Goal: Contribute content

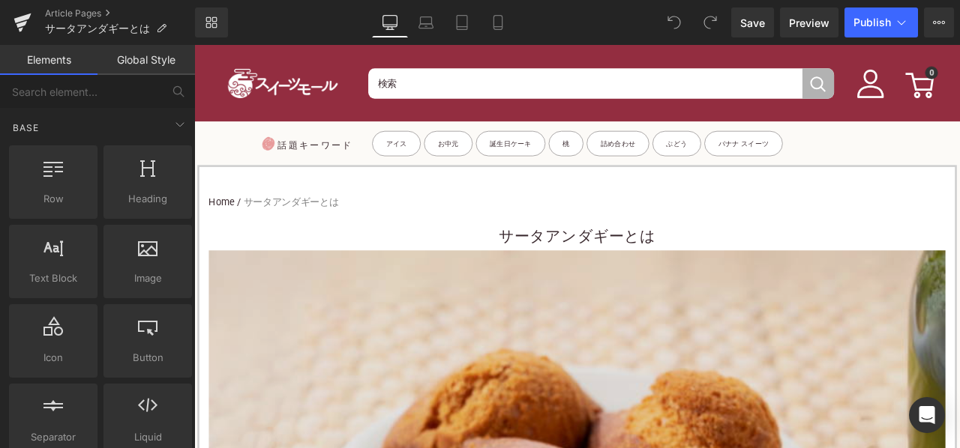
scroll to position [525, 0]
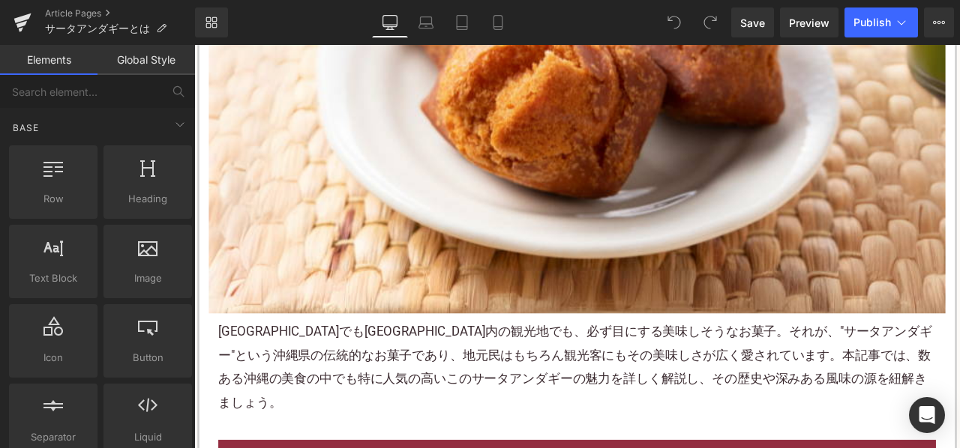
click at [368, 409] on p "那覇空港でも[GEOGRAPHIC_DATA]内の観光地でも、必ず目にする美味しそうな お菓子 。それが、"サータアンダギー"という沖縄県の伝統的なお菓子であ…" at bounding box center [648, 427] width 850 height 112
click at [368, 408] on p "那覇空港でも[GEOGRAPHIC_DATA]内の観光地でも、必ず目にする美味しそうな お菓子 。それが、"サータアンダギー"という沖縄県の伝統的なお菓子であ…" at bounding box center [648, 427] width 850 height 112
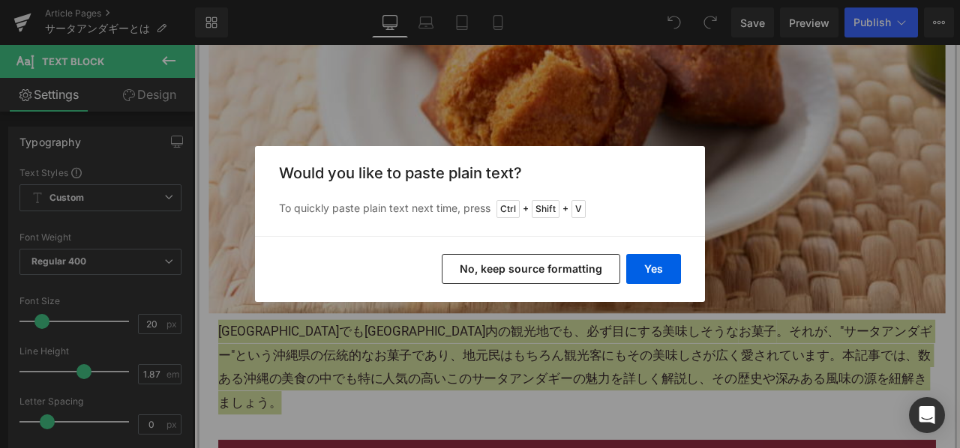
click at [495, 272] on button "No, keep source formatting" at bounding box center [531, 269] width 178 height 30
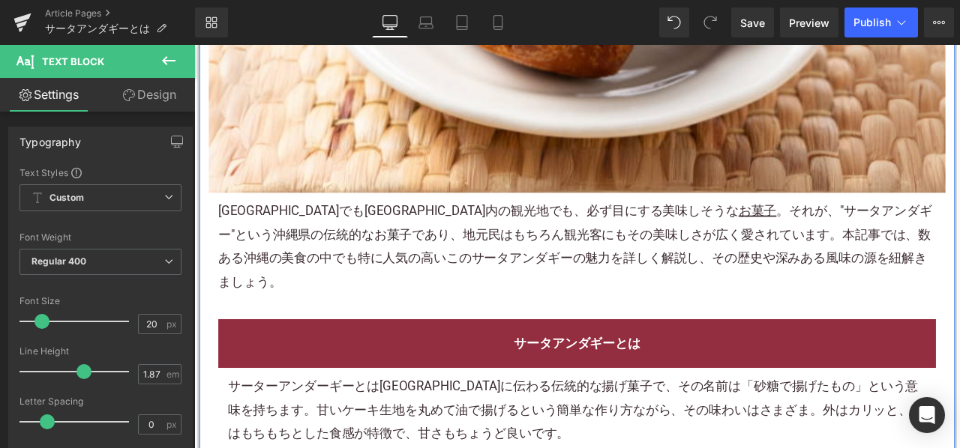
scroll to position [900, 0]
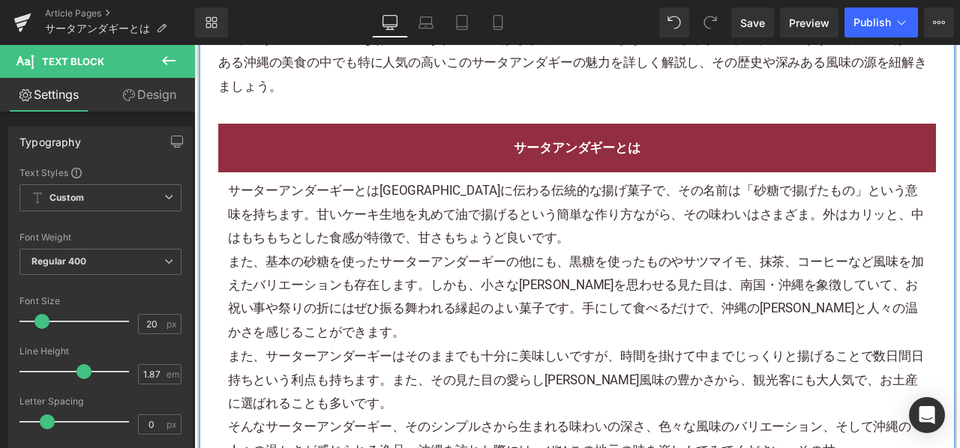
click at [481, 289] on p "また、基本の砂糖を使ったサーターアンダーギーの他にも、 黒糖 を使ったものやサツマイモ、抹茶、コーヒーなど風味を加えたバリエーションも存在します。しかも、小さ…" at bounding box center [648, 345] width 828 height 112
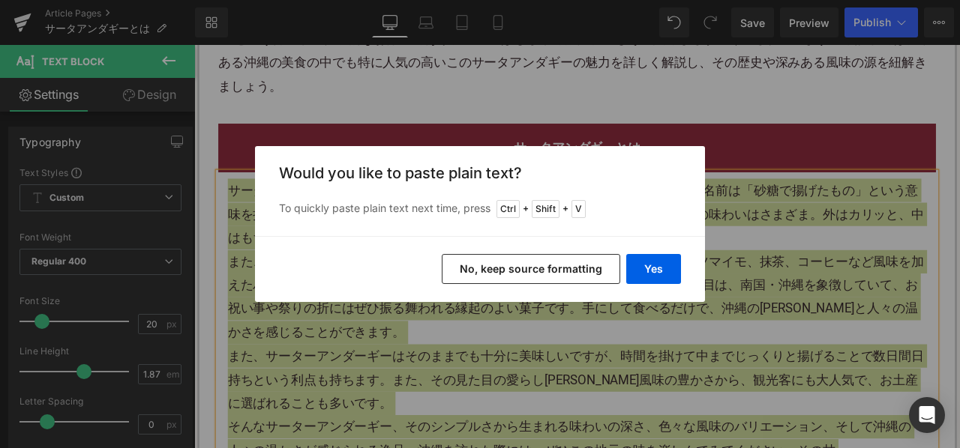
click at [518, 261] on button "No, keep source formatting" at bounding box center [531, 269] width 178 height 30
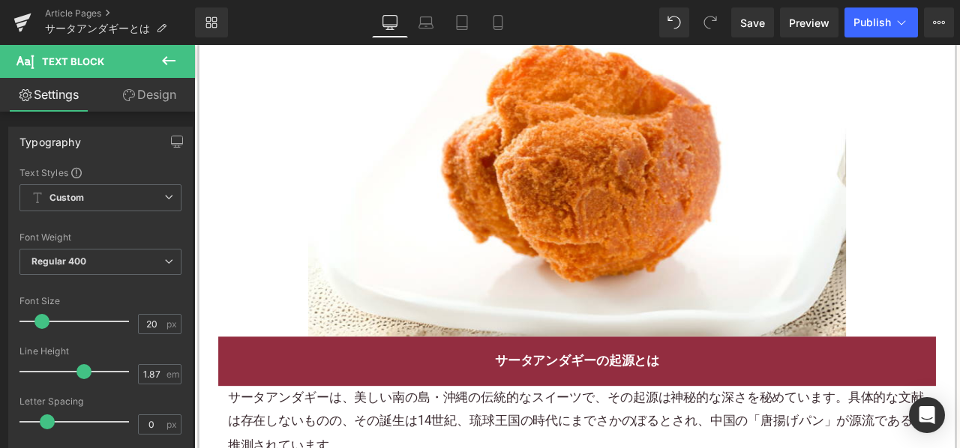
scroll to position [1725, 0]
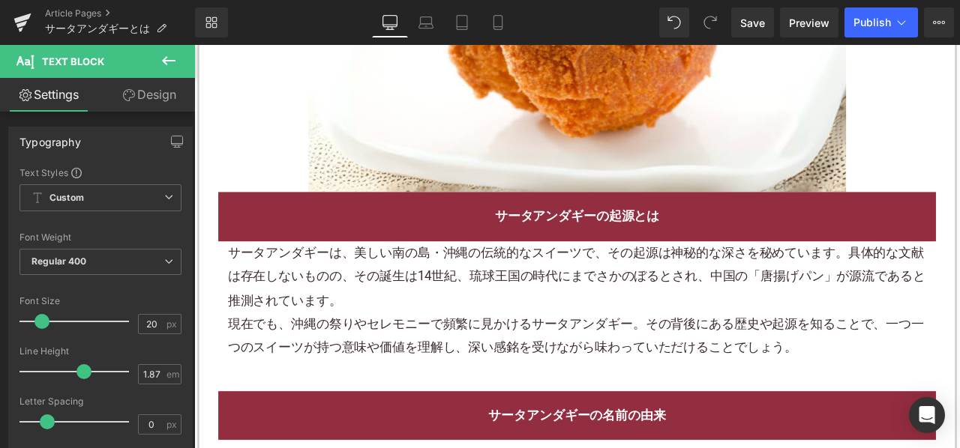
click at [444, 278] on p "サータアンダギーは、美しい南の島・沖縄の伝統的な スイーツ で、その起源は神秘的な深さを秘めています。具体的な文献は存在しないものの、その誕生は14世紀、琉球…" at bounding box center [648, 320] width 828 height 84
click at [446, 278] on p "サータアンダギーは、美しい南の島・沖縄の伝統的な スイーツ で、その起源は神秘的な深さを秘めています。具体的な文献は存在しないものの、その誕生は14世紀、琉球…" at bounding box center [648, 320] width 828 height 84
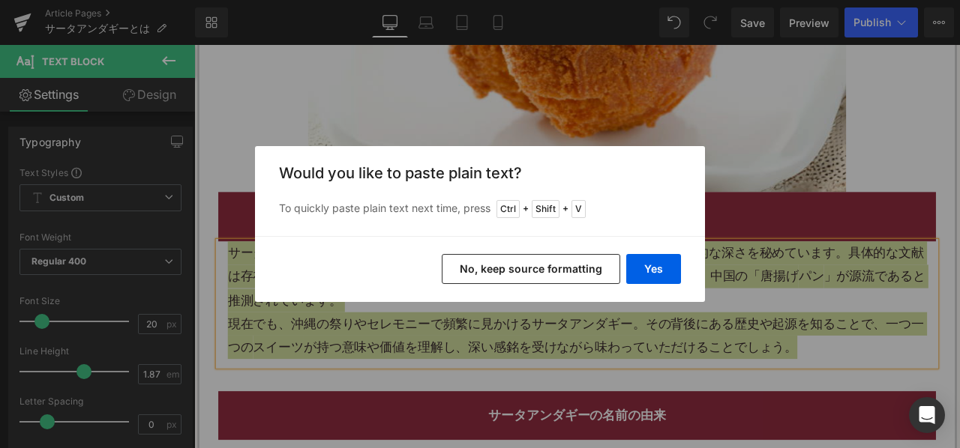
click at [498, 265] on button "No, keep source formatting" at bounding box center [531, 269] width 178 height 30
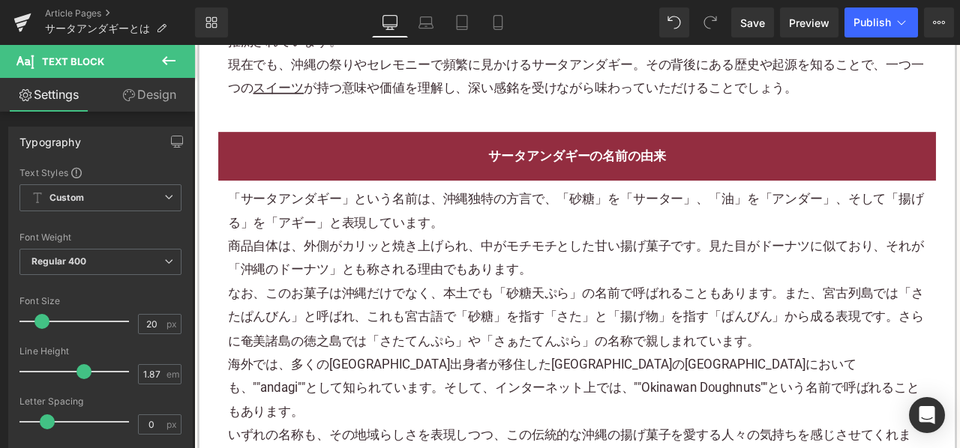
scroll to position [2100, 0]
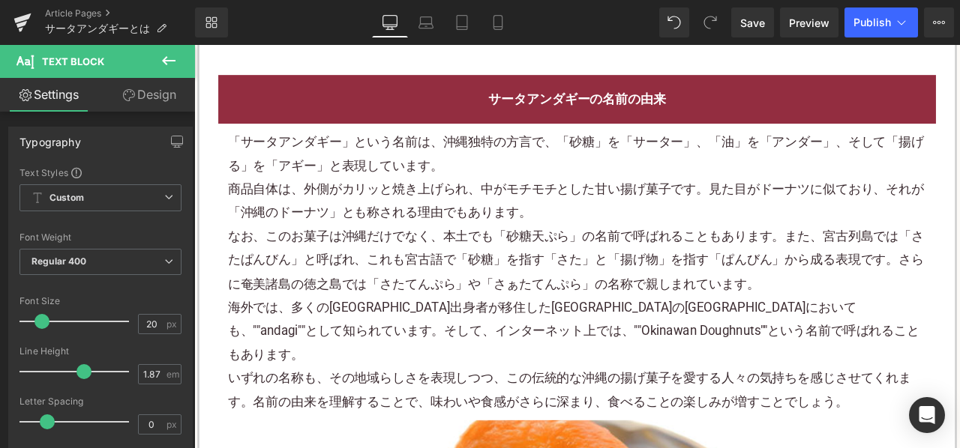
click at [385, 292] on p "なお、このお菓子は沖縄だけでなく、本土でも「砂糖天ぷら」の名前で呼ばれることもあります。また、宮古列島では「さたぱんびん」と呼ばれ、これも宮古語で「砂糖」を指…" at bounding box center [648, 301] width 828 height 84
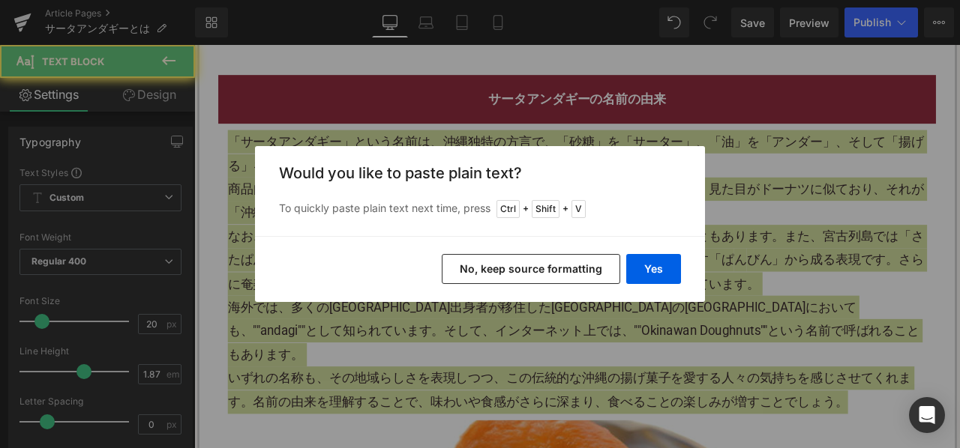
click at [484, 268] on button "No, keep source formatting" at bounding box center [531, 269] width 178 height 30
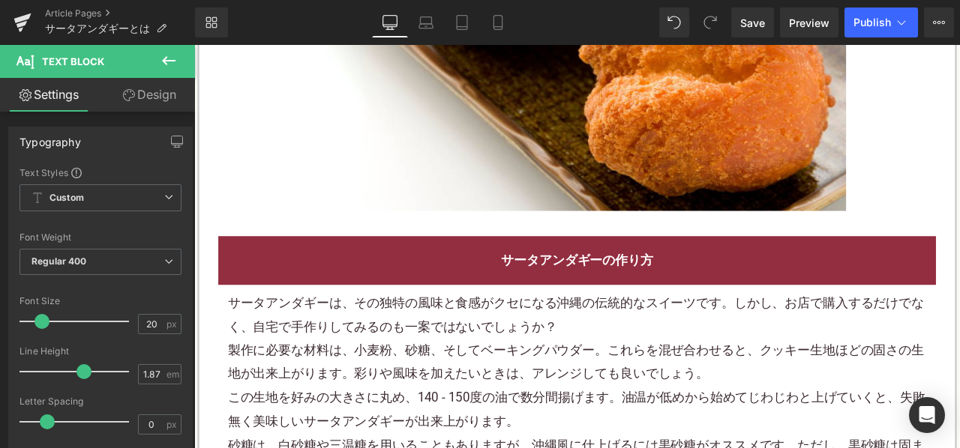
scroll to position [2849, 0]
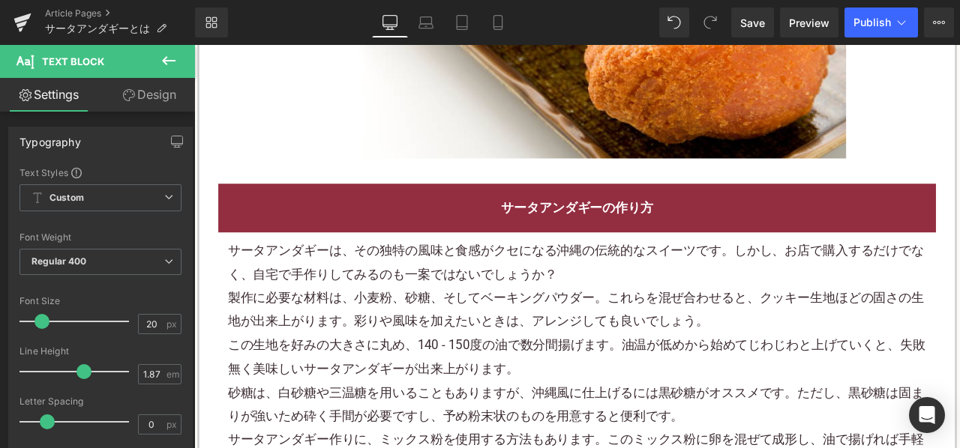
click at [421, 331] on p "製作に必要な材料は、小麦粉、砂糖、そして ベーキングパウダー 。これらを混ぜ合わせると、 クッキー生地 ほどの固さの生地が出来上がります。彩りや風味を加えたい…" at bounding box center [648, 359] width 828 height 56
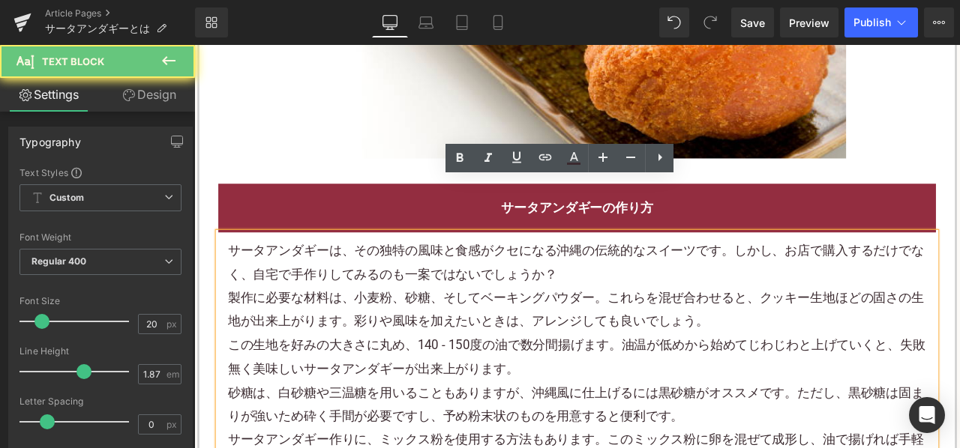
click at [421, 331] on p "製作に必要な材料は、小麦粉、砂糖、そして ベーキングパウダー 。これらを混ぜ合わせると、 クッキー生地 ほどの固さの生地が出来上がります。彩りや風味を加えたい…" at bounding box center [648, 359] width 828 height 56
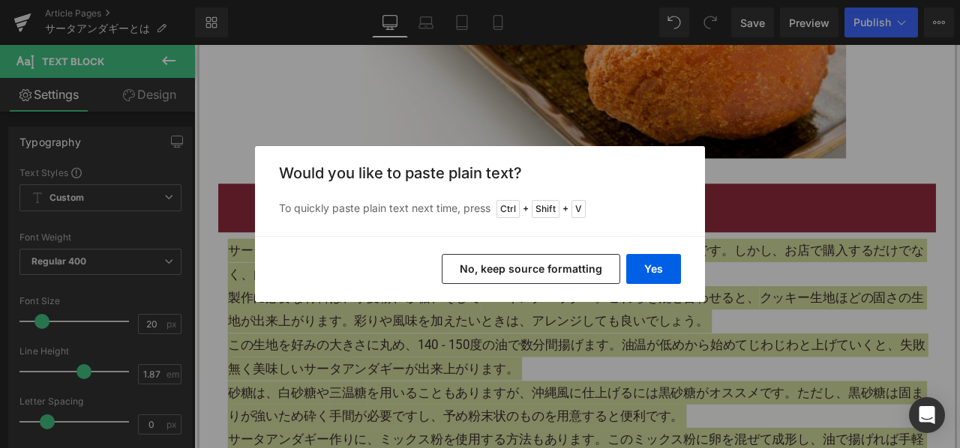
click at [510, 271] on button "No, keep source formatting" at bounding box center [531, 269] width 178 height 30
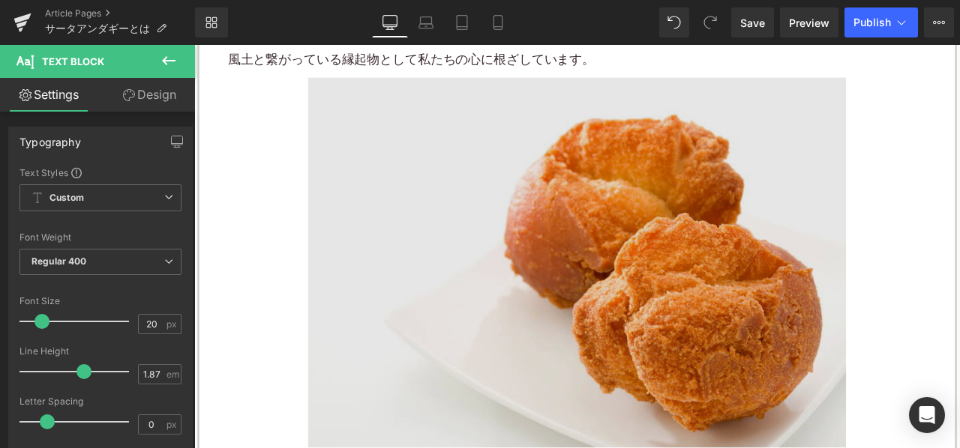
scroll to position [3974, 0]
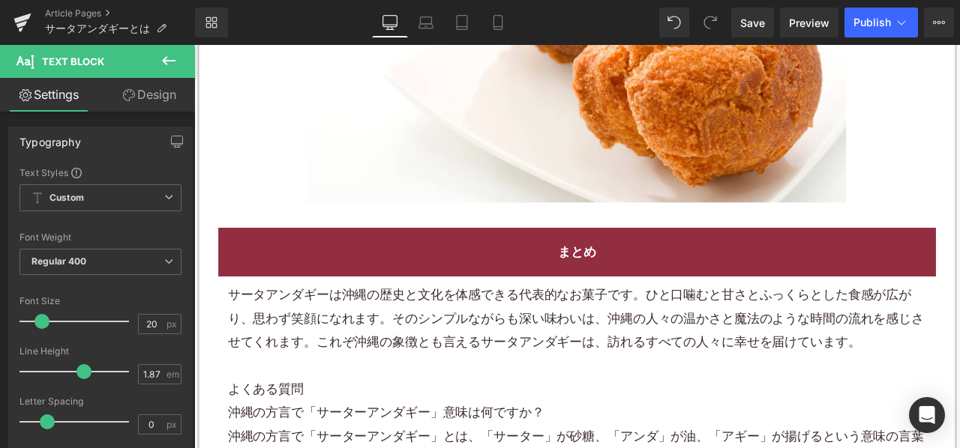
click at [406, 327] on p "サータアンダギーは沖縄の歴史と文化を体感できる代表的なお菓子です。ひと口噛むと甘さとふっくらとした食感が広がり、思わず笑顔になれます。そのシンプルながらも深い…" at bounding box center [648, 369] width 828 height 84
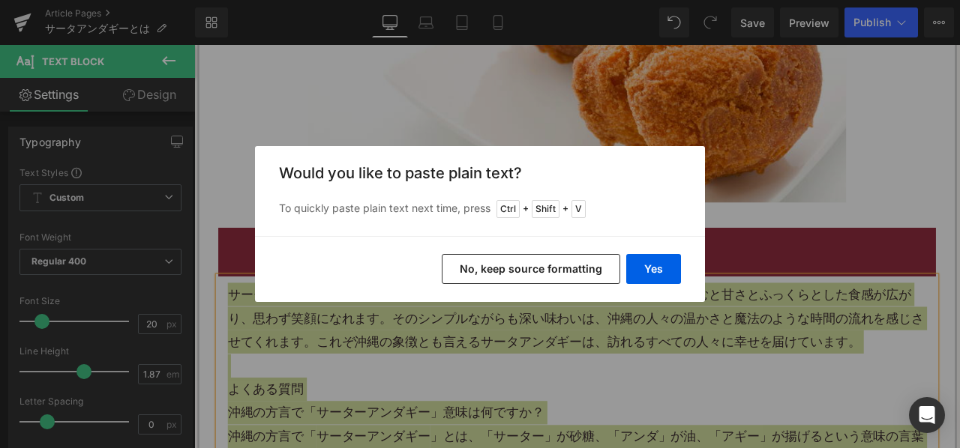
click at [496, 273] on button "No, keep source formatting" at bounding box center [531, 269] width 178 height 30
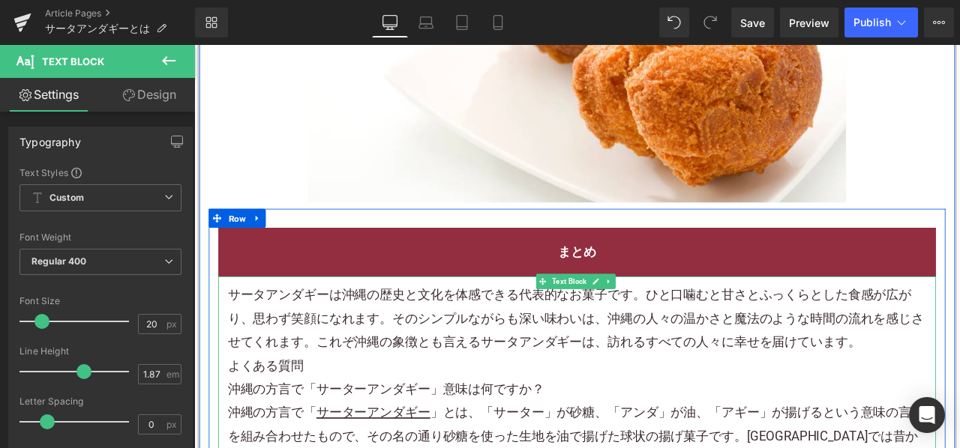
click at [959, 327] on p "サータアンダギーは沖縄の歴史と文化を体感できる代表的なお菓子です。ひと口噛むと甘さとふっくらとした食感が広がり、思わず笑顔になれます。そのシンプルながらも深い…" at bounding box center [648, 369] width 828 height 84
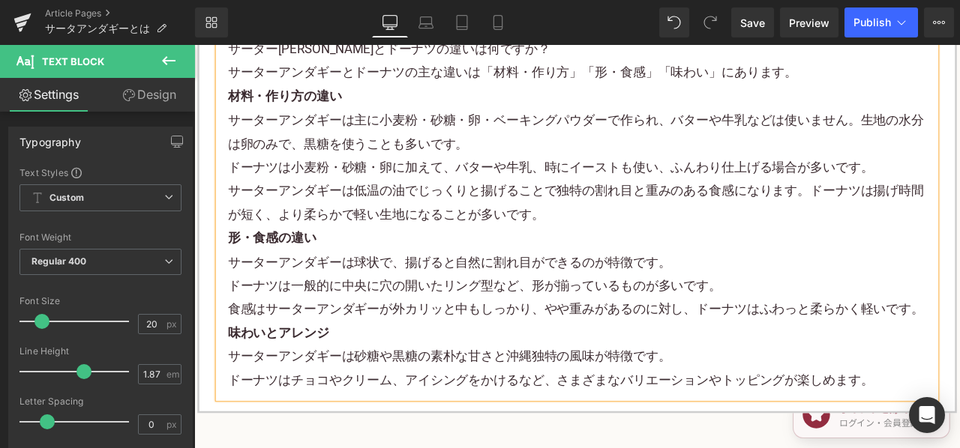
scroll to position [4274, 0]
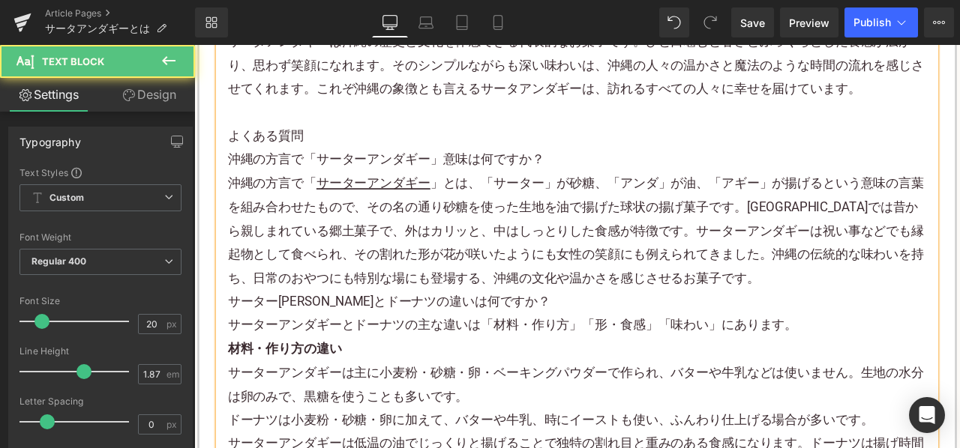
click at [754, 263] on p "沖縄の方言で「 サーターアンダギー 」とは、「サーター」が砂糖、「アンダ」が油、「アギー」が揚げるという意味の言葉を組み合わせたもので、その名の通り砂糖を使っ…" at bounding box center [648, 266] width 828 height 140
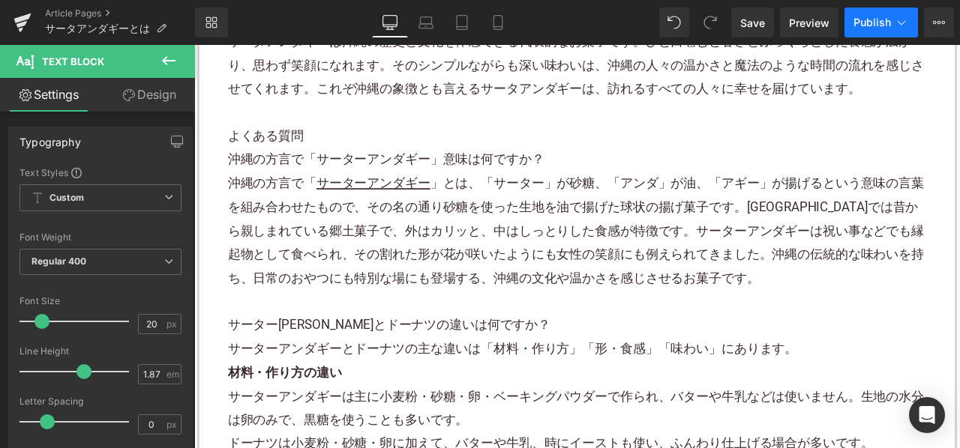
click at [891, 33] on button "Publish" at bounding box center [880, 22] width 73 height 30
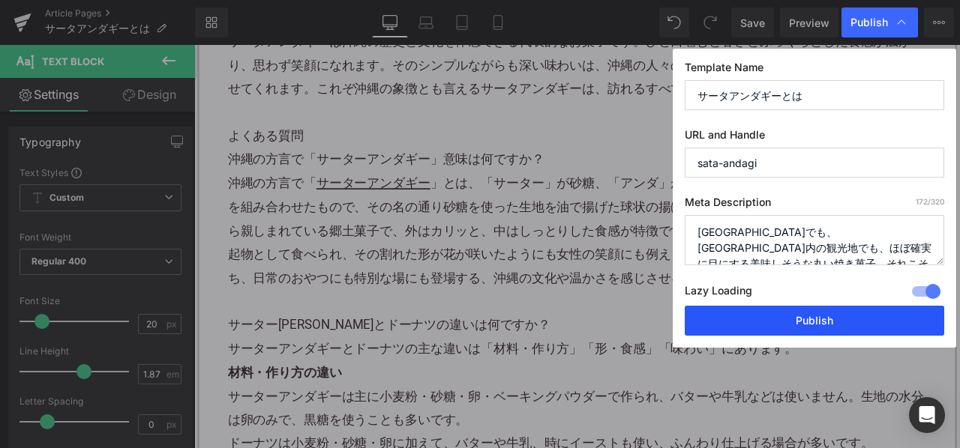
click at [770, 308] on button "Publish" at bounding box center [814, 321] width 259 height 30
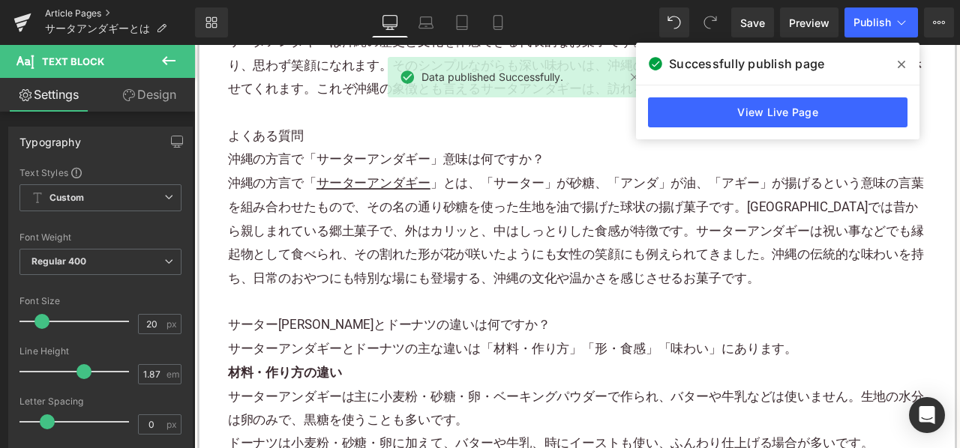
click at [65, 10] on link "Article Pages" at bounding box center [120, 13] width 150 height 12
